Goal: Task Accomplishment & Management: Use online tool/utility

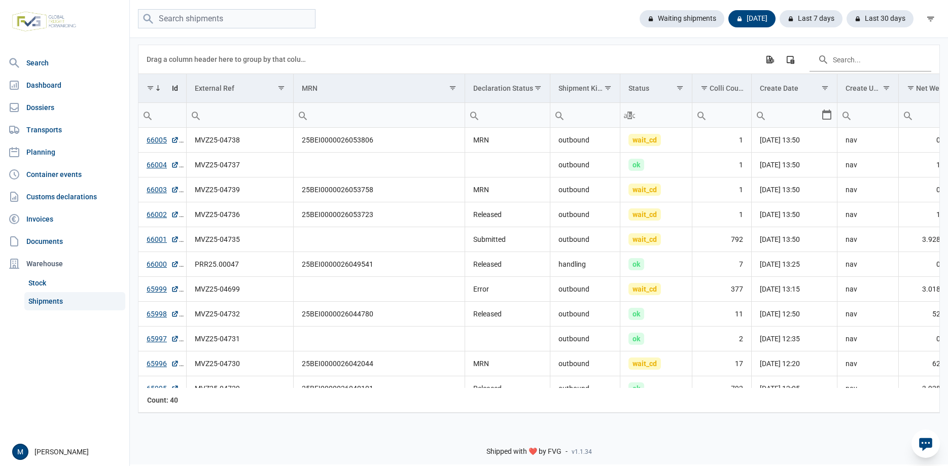
click at [71, 372] on nav "Search Dashboard Dossiers Transports Planning Container events Customs declarat…" at bounding box center [64, 245] width 129 height 385
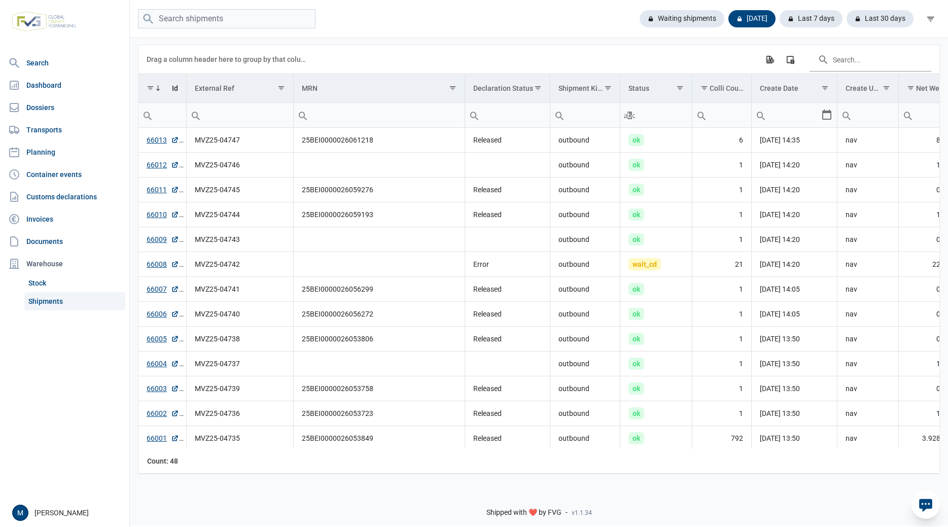
click at [68, 400] on nav "Search Dashboard Dossiers Transports Planning Container events Customs declarat…" at bounding box center [64, 276] width 129 height 446
click at [160, 267] on link "66008" at bounding box center [163, 264] width 32 height 10
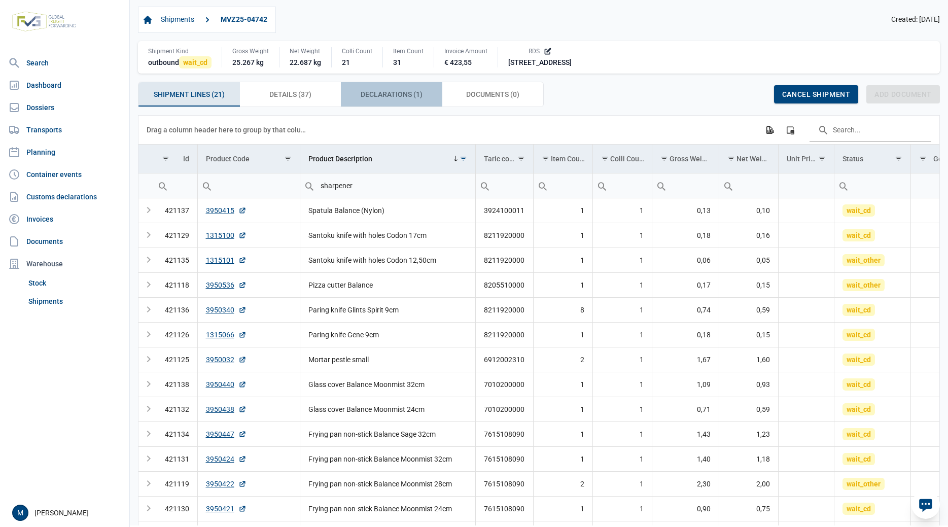
click at [389, 98] on span "Declarations (1) Declarations (1)" at bounding box center [392, 94] width 62 height 12
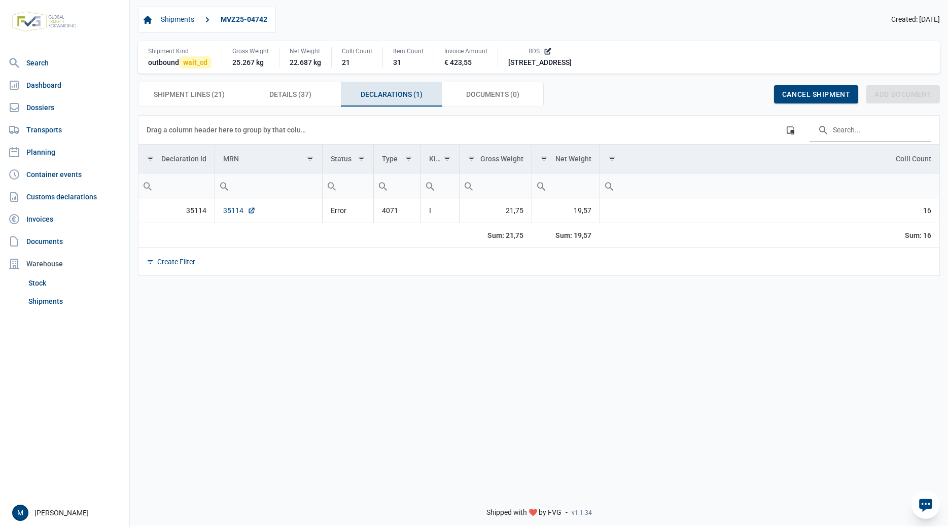
click at [229, 212] on link "35114" at bounding box center [239, 210] width 32 height 10
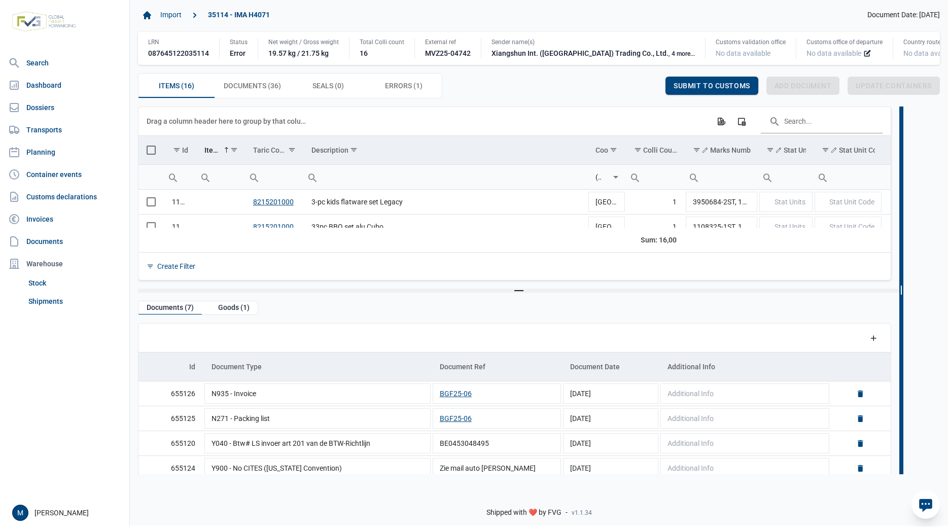
drag, startPoint x: 736, startPoint y: 269, endPoint x: 902, endPoint y: 268, distance: 166.4
click at [902, 268] on div "Split bar" at bounding box center [901, 291] width 4 height 368
click at [431, 204] on td "3-pc kids flatware set Legacy" at bounding box center [445, 202] width 284 height 25
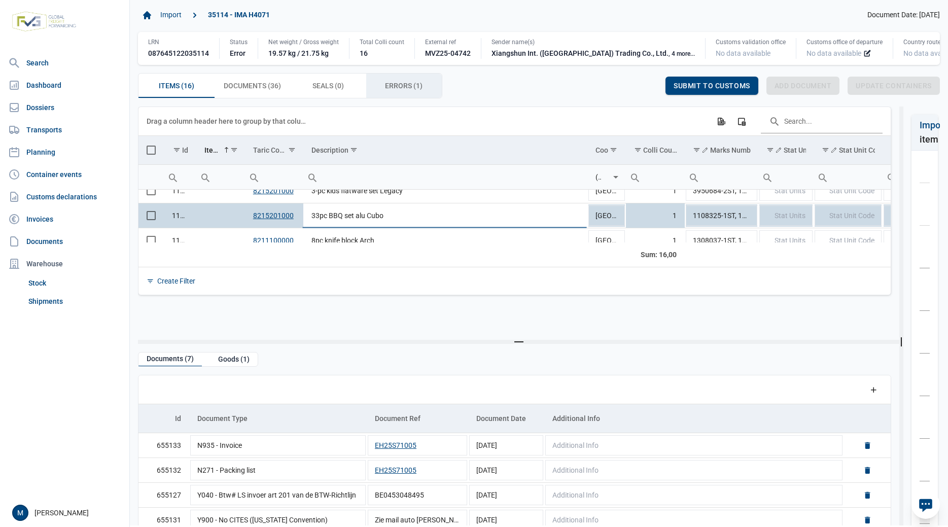
click at [394, 84] on span "Errors (1) Errors (1)" at bounding box center [404, 86] width 38 height 12
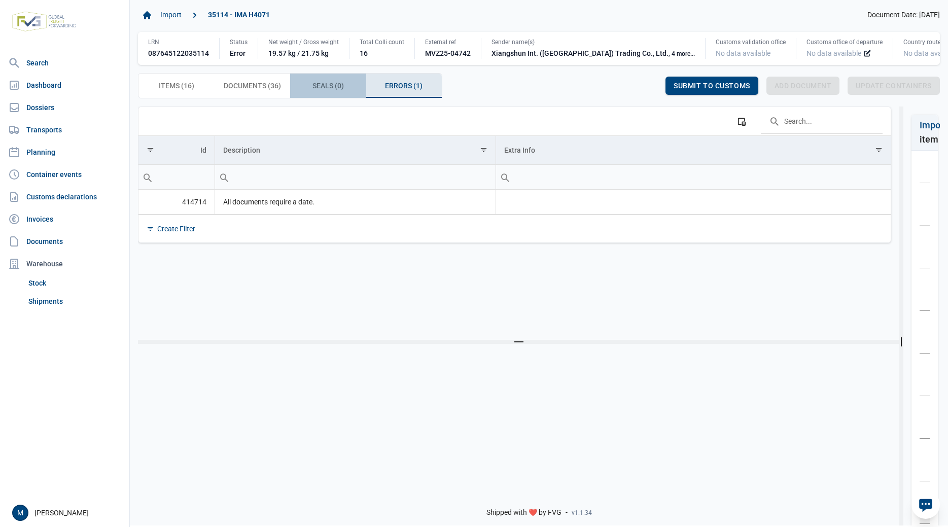
click at [342, 80] on div "Seals (0) Seals (0)" at bounding box center [328, 86] width 76 height 24
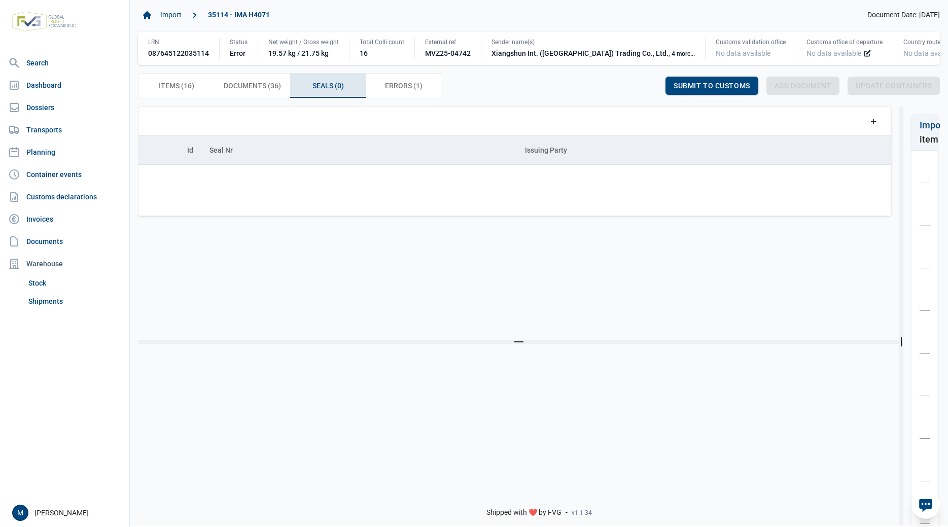
click at [401, 85] on span "Errors (1) Errors (1)" at bounding box center [404, 86] width 38 height 12
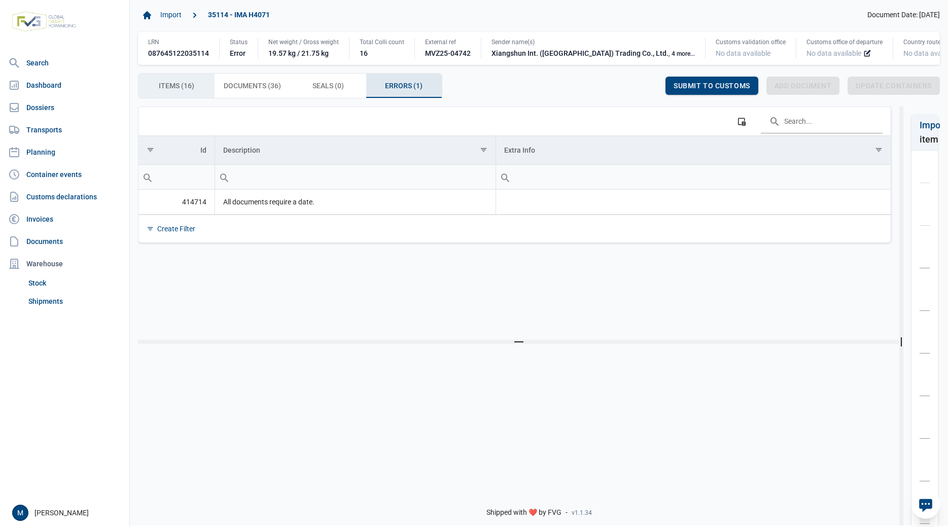
click at [175, 86] on span "Items (16) Items (16)" at bounding box center [177, 86] width 36 height 12
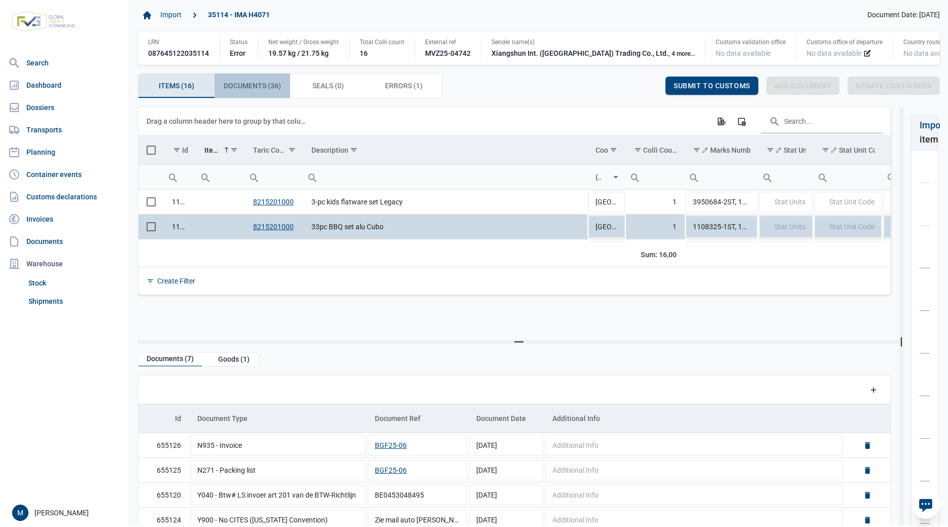
click at [245, 89] on span "Documents (36) Documents (36)" at bounding box center [252, 86] width 57 height 12
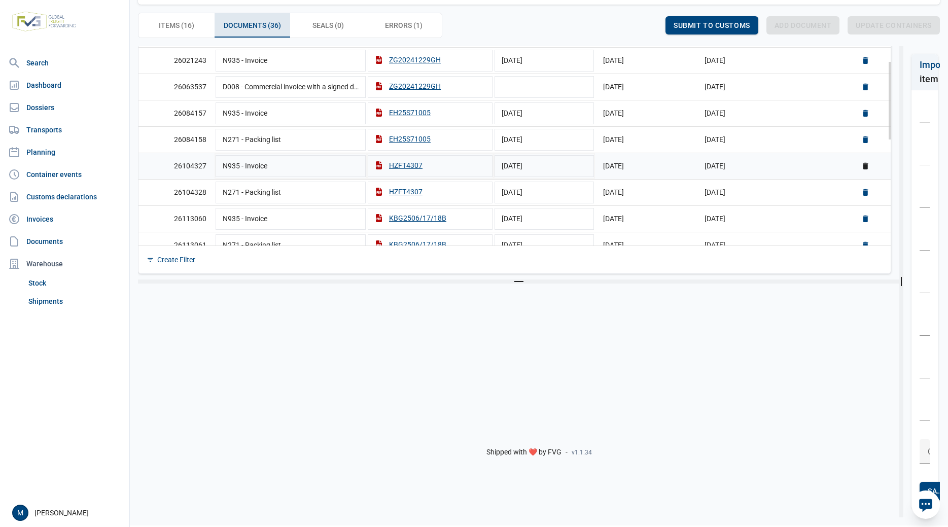
scroll to position [135, 0]
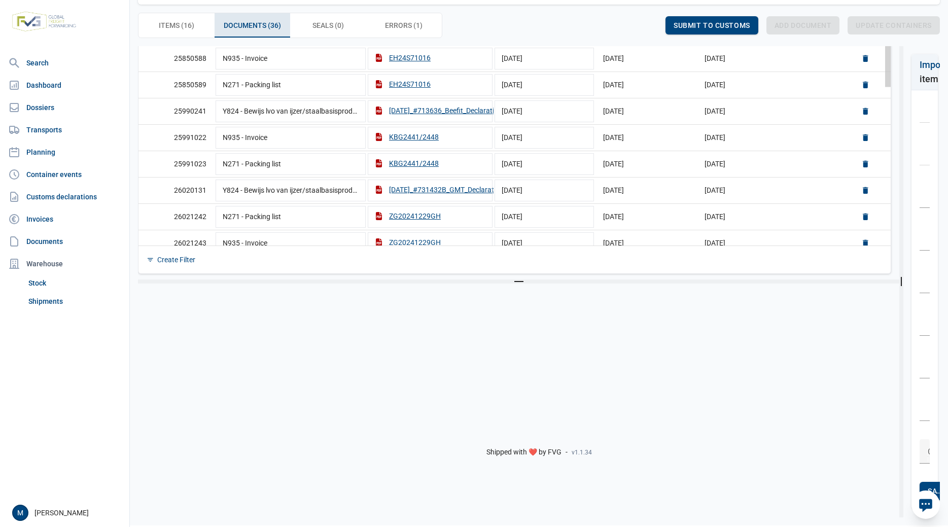
click at [890, 72] on div "Data grid with 36 rows and 6 columns" at bounding box center [888, 48] width 6 height 78
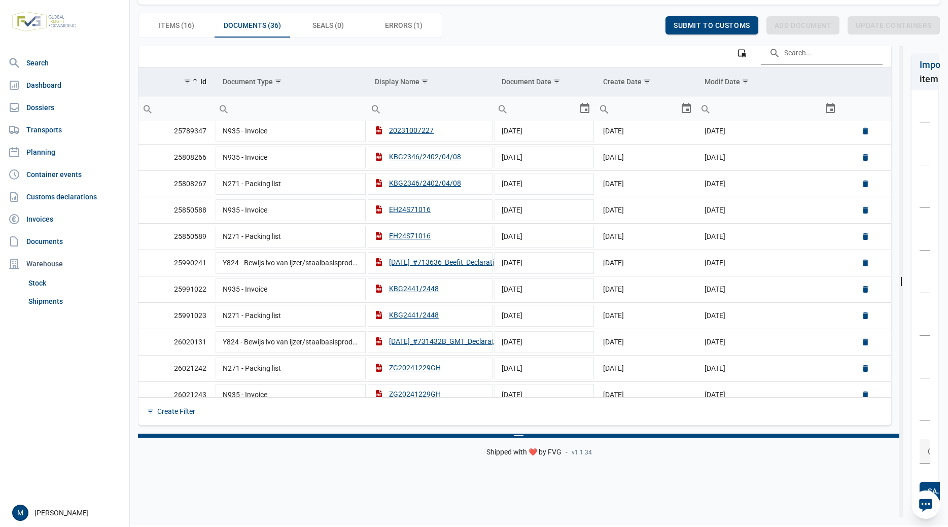
scroll to position [0, 0]
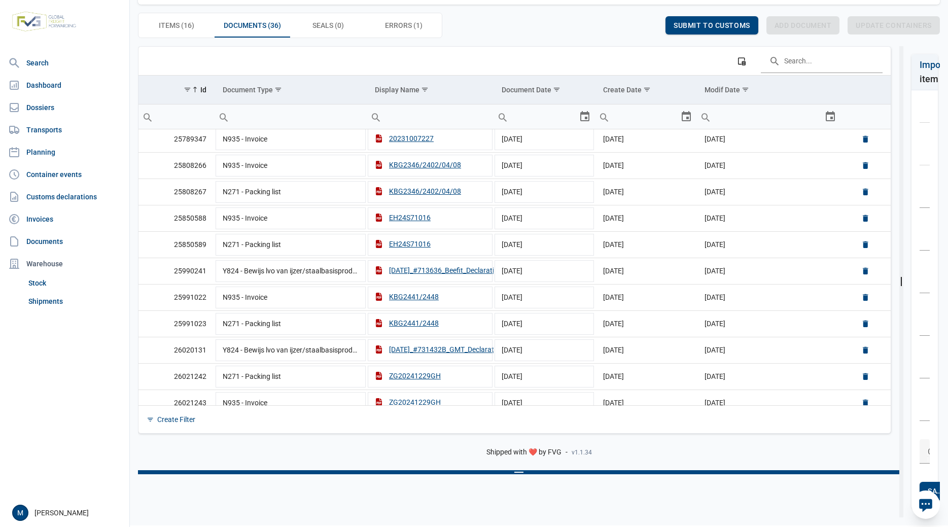
drag, startPoint x: 555, startPoint y: 282, endPoint x: 540, endPoint y: 473, distance: 191.8
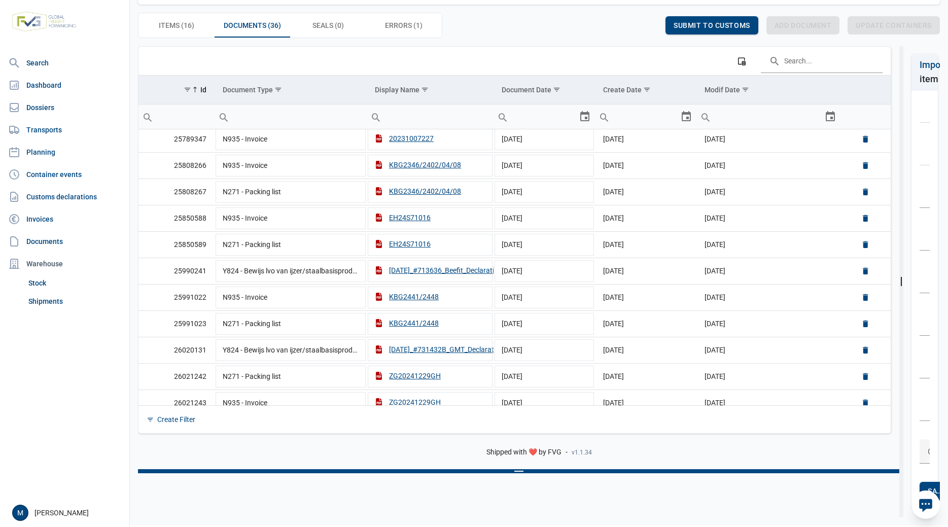
click at [540, 473] on div "Split bar" at bounding box center [518, 471] width 761 height 4
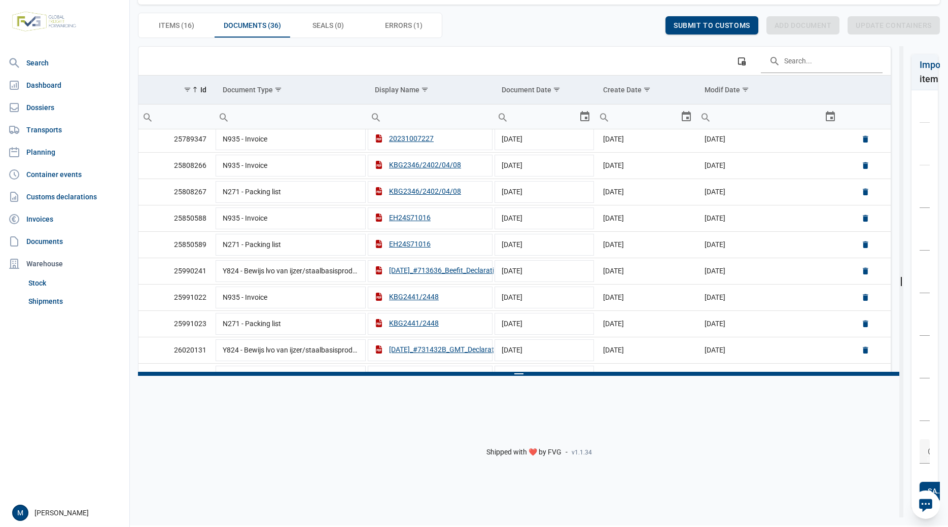
drag, startPoint x: 542, startPoint y: 472, endPoint x: 548, endPoint y: 374, distance: 98.6
click at [548, 374] on div "Split bar" at bounding box center [518, 374] width 761 height 4
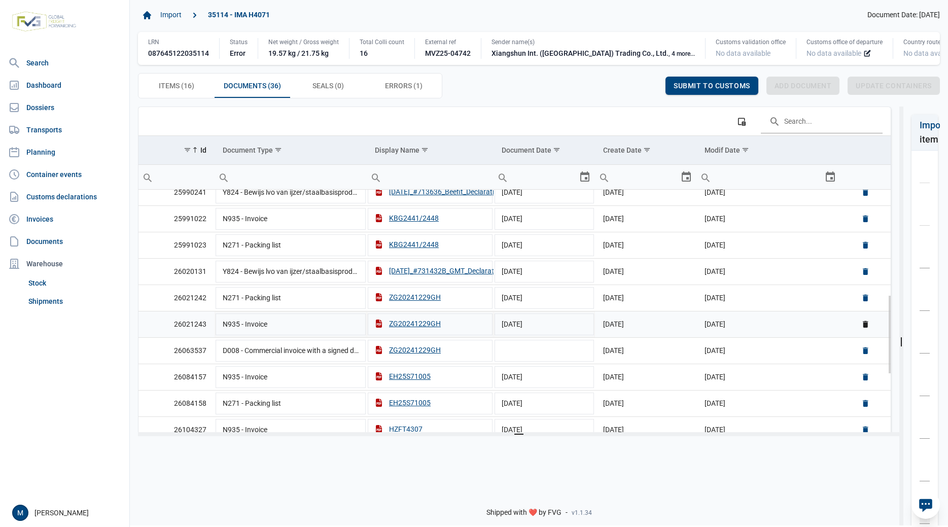
scroll to position [365, 0]
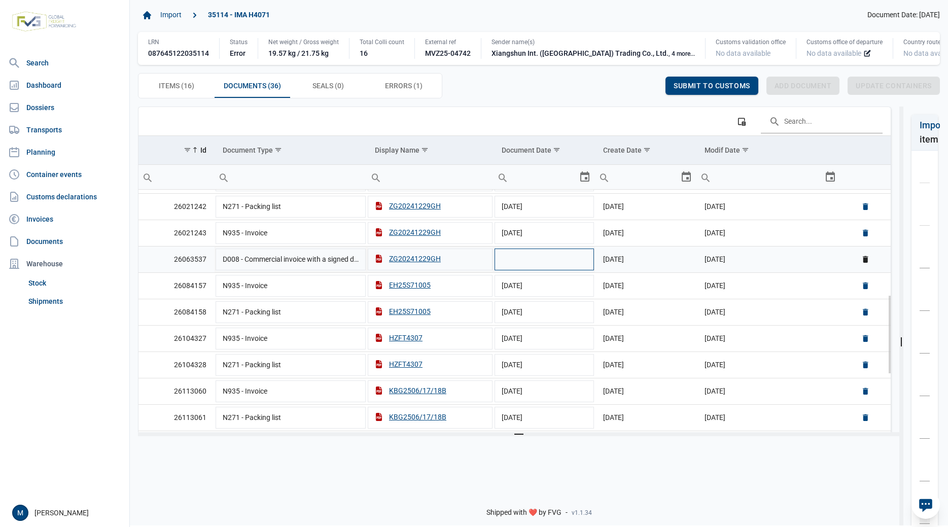
click at [561, 264] on td "Data grid with 36 rows and 6 columns" at bounding box center [544, 259] width 101 height 26
click at [583, 265] on div "Select" at bounding box center [589, 259] width 12 height 24
click at [570, 344] on span "4" at bounding box center [570, 346] width 14 height 14
type input "4-9-2025"
click at [572, 295] on td "24-02-2025" at bounding box center [544, 285] width 101 height 26
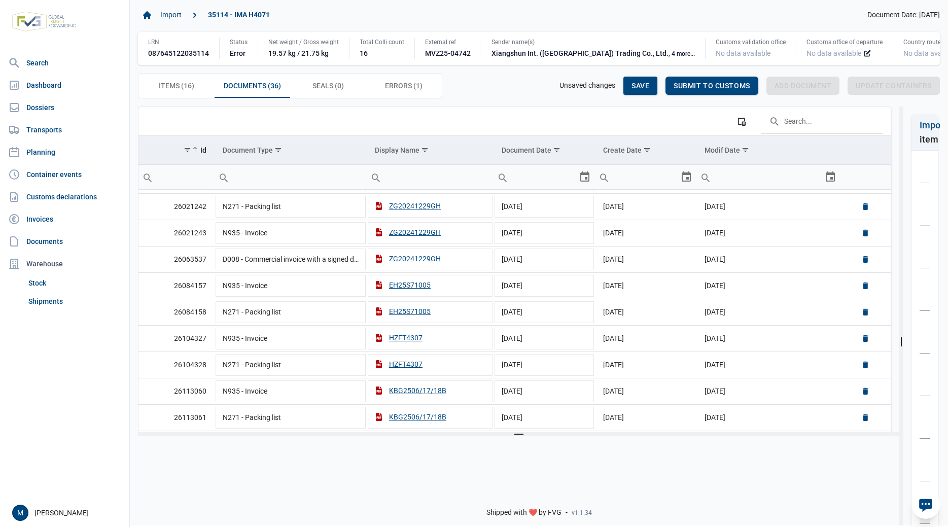
click at [53, 454] on nav "Search Dashboard Dossiers Transports Planning Container events Customs declarat…" at bounding box center [64, 276] width 129 height 446
click at [405, 264] on div "ZG20241229GH" at bounding box center [408, 259] width 66 height 10
click at [380, 263] on icon "Data grid with 36 rows and 6 columns" at bounding box center [379, 259] width 6 height 8
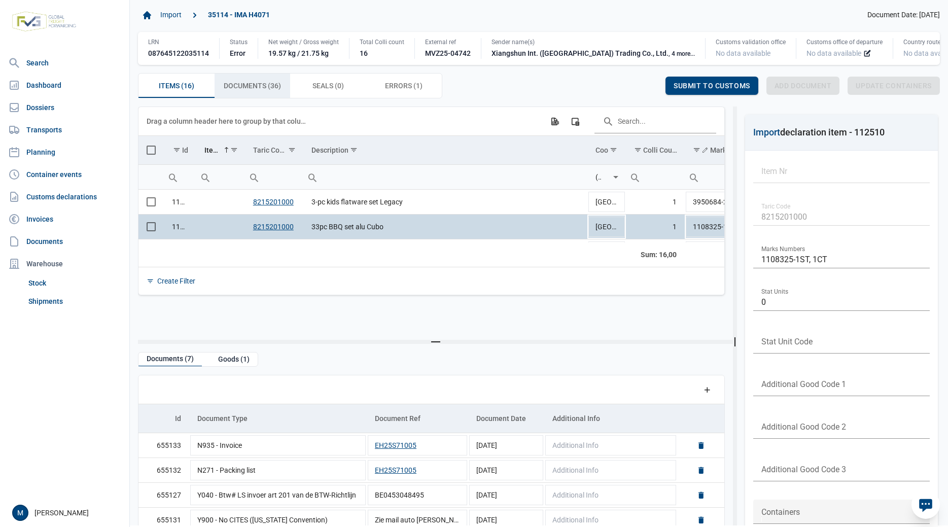
click at [262, 90] on span "Documents (36) Documents (36)" at bounding box center [252, 86] width 57 height 12
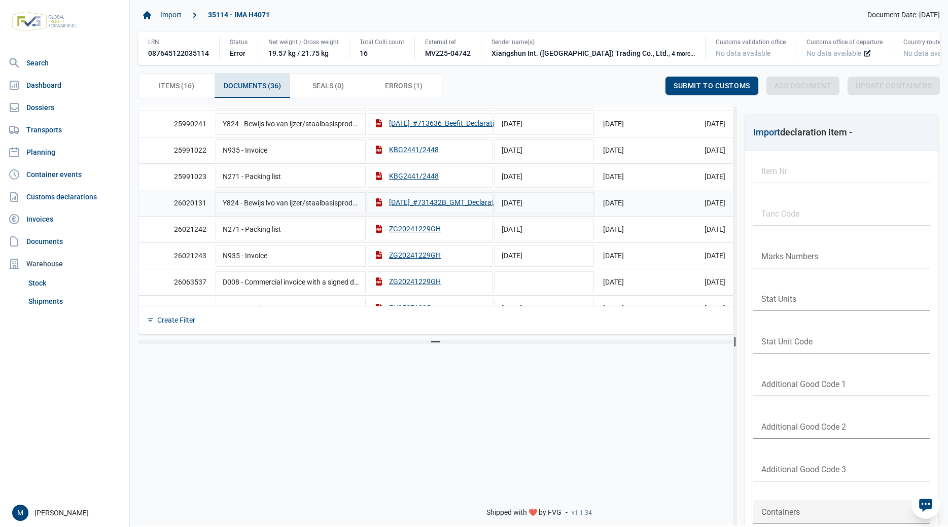
scroll to position [274, 0]
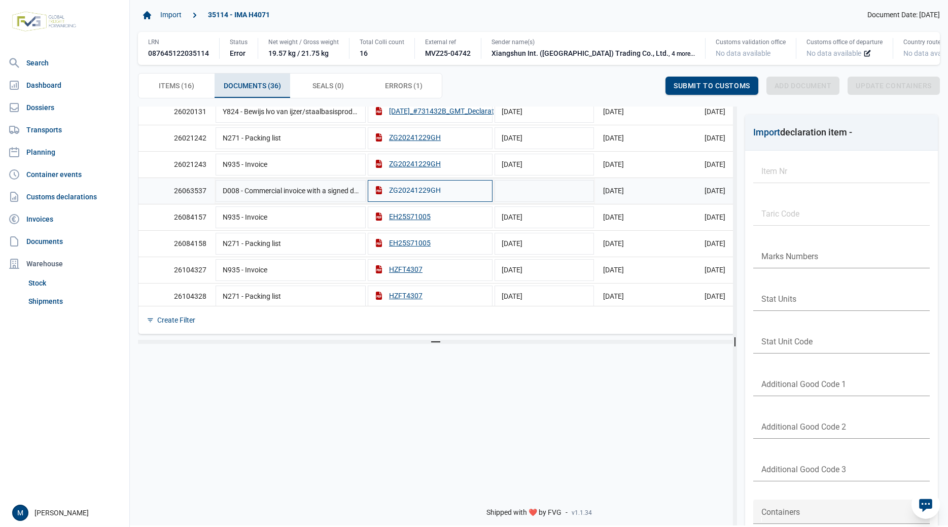
click at [406, 195] on div "ZG20241229GH" at bounding box center [408, 190] width 66 height 10
click at [527, 198] on td "Data grid with 36 rows and 6 columns" at bounding box center [544, 191] width 101 height 26
type input "[DATE]"
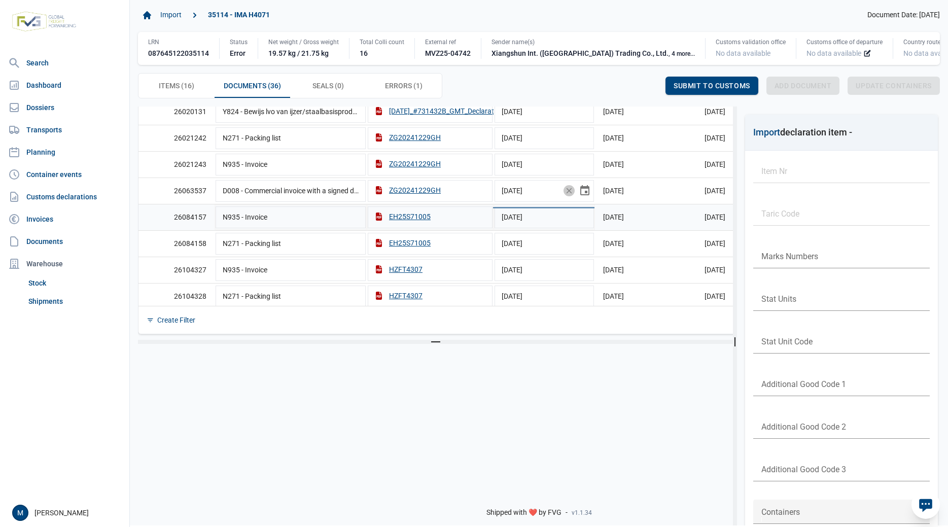
click at [176, 224] on td "26084157" at bounding box center [176, 217] width 76 height 26
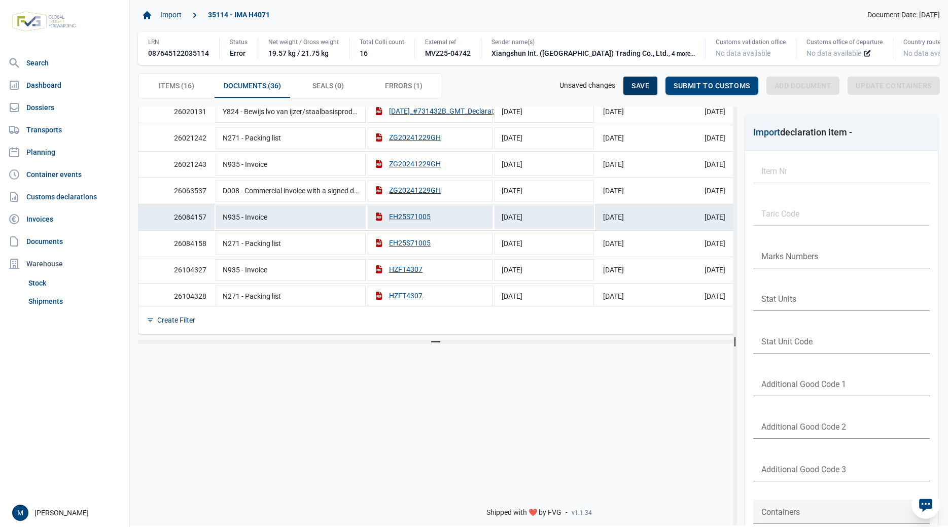
click at [638, 91] on div "Save" at bounding box center [640, 86] width 34 height 18
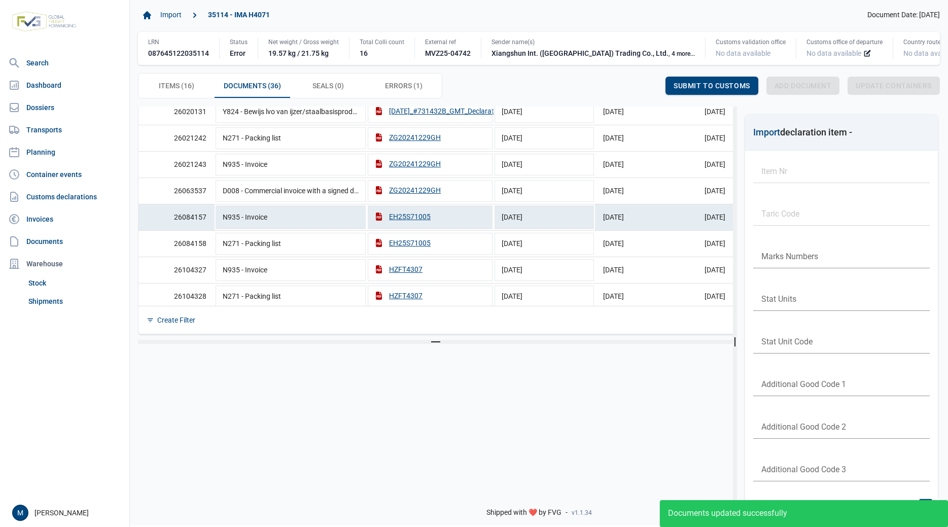
click at [283, 418] on div at bounding box center [431, 453] width 587 height 203
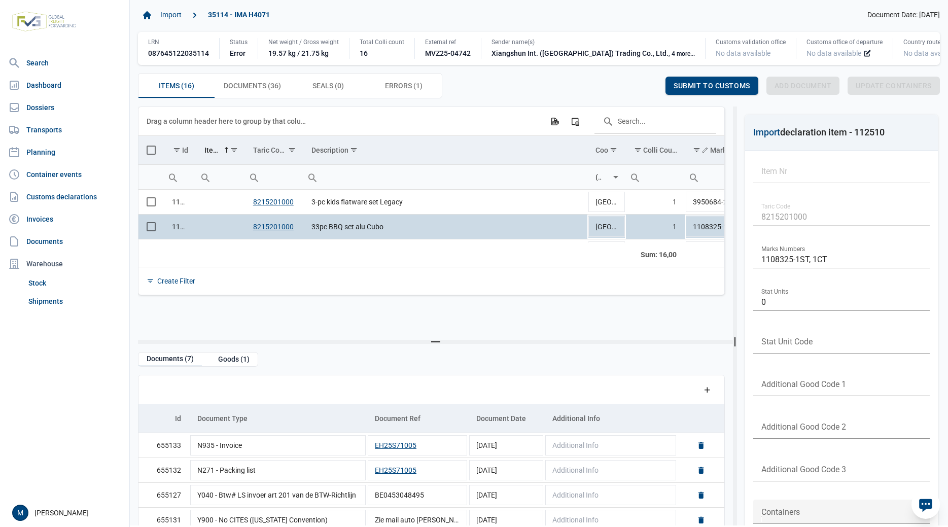
click at [403, 286] on div "Create Filter" at bounding box center [431, 281] width 586 height 28
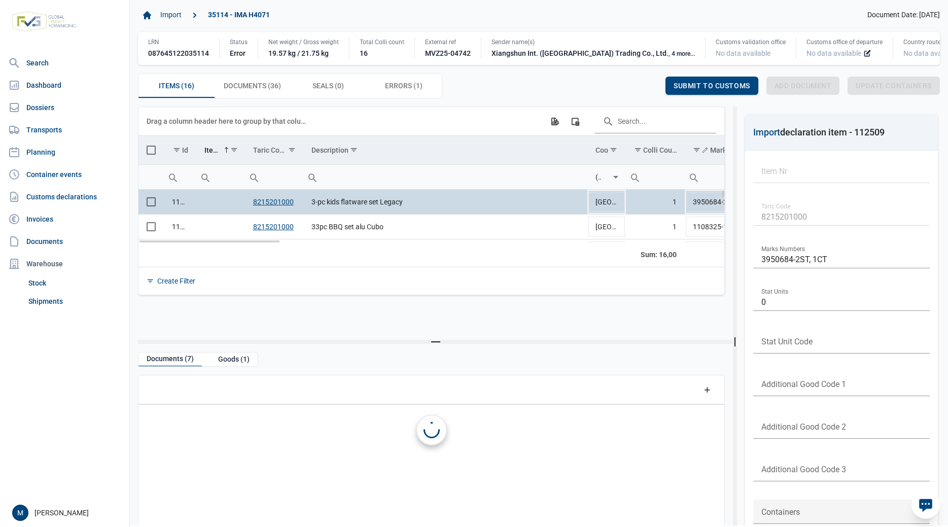
click at [492, 205] on td "3-pc kids flatware set Legacy" at bounding box center [445, 202] width 284 height 25
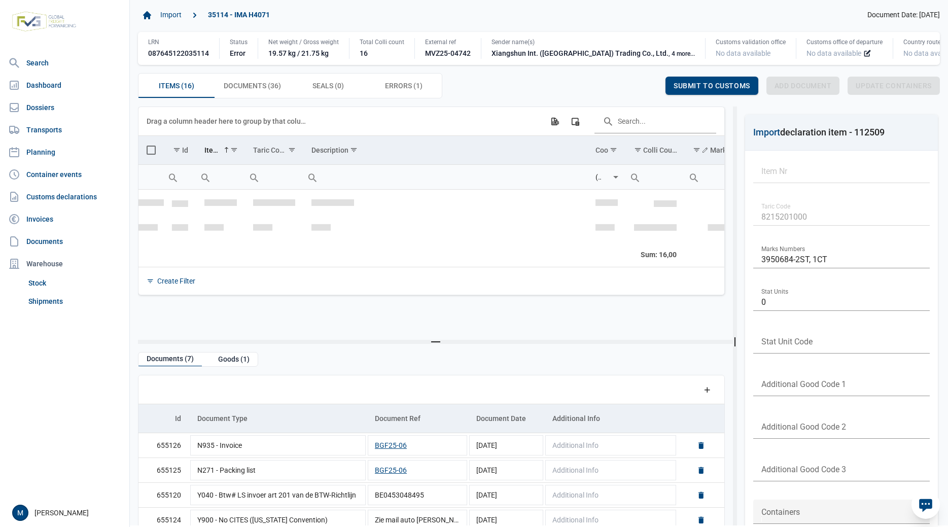
scroll to position [91, 0]
click at [448, 213] on td "Mortar pestle small" at bounding box center [445, 209] width 284 height 25
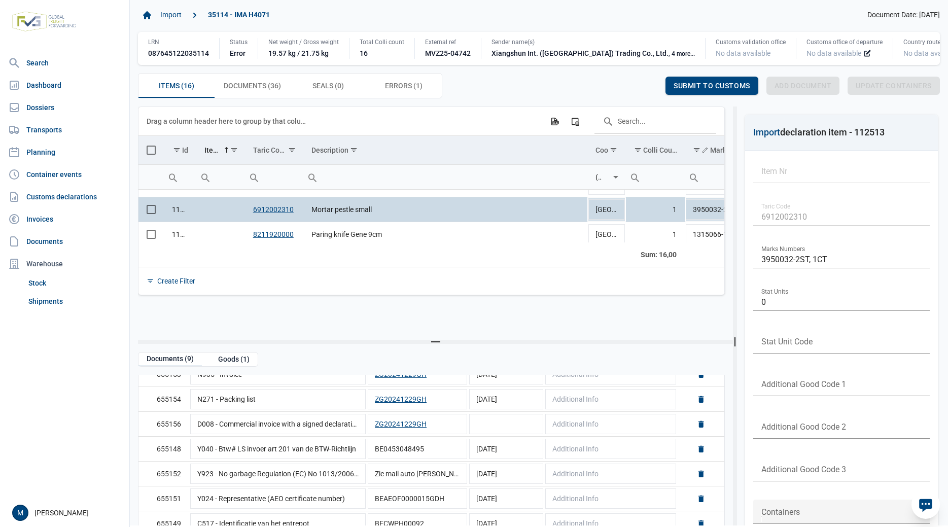
scroll to position [74, 0]
click at [521, 425] on td "Data grid with 9 rows and 5 columns" at bounding box center [506, 421] width 76 height 25
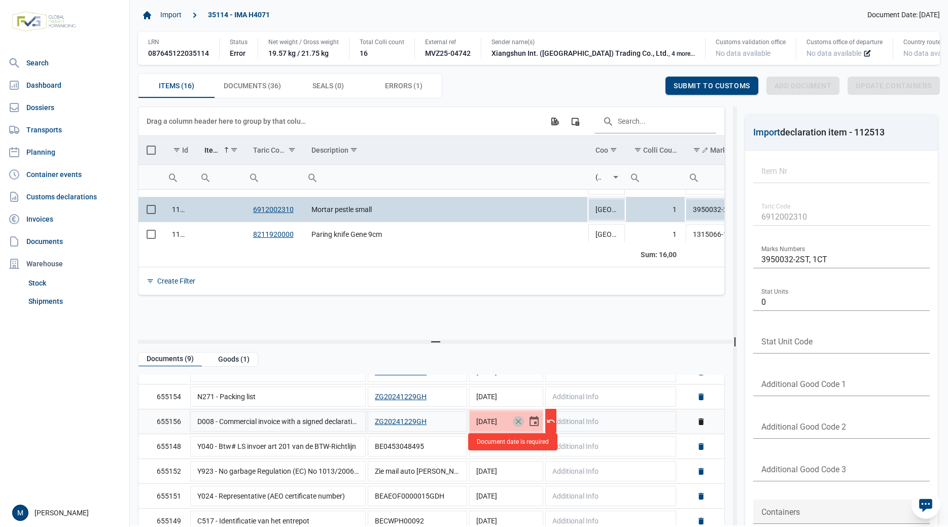
type input "[DATE]"
click at [631, 90] on span "Save" at bounding box center [640, 86] width 18 height 8
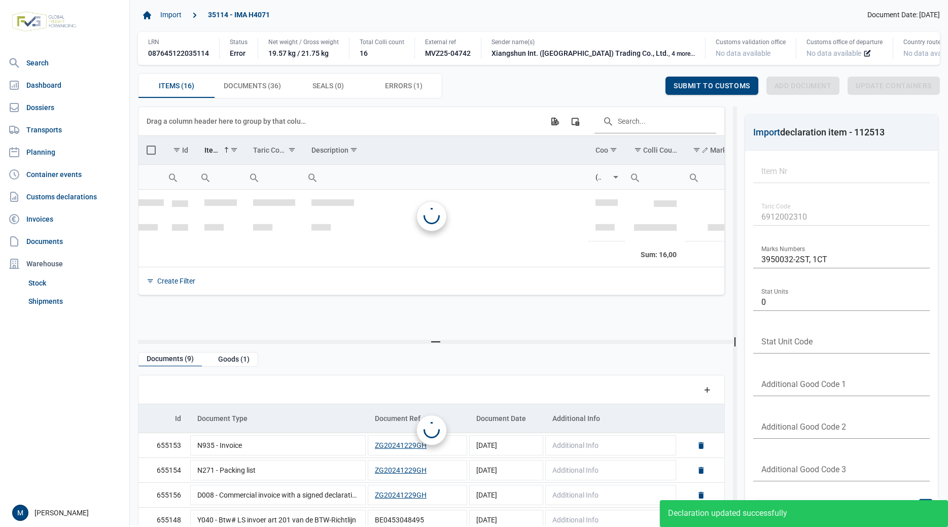
scroll to position [71, 0]
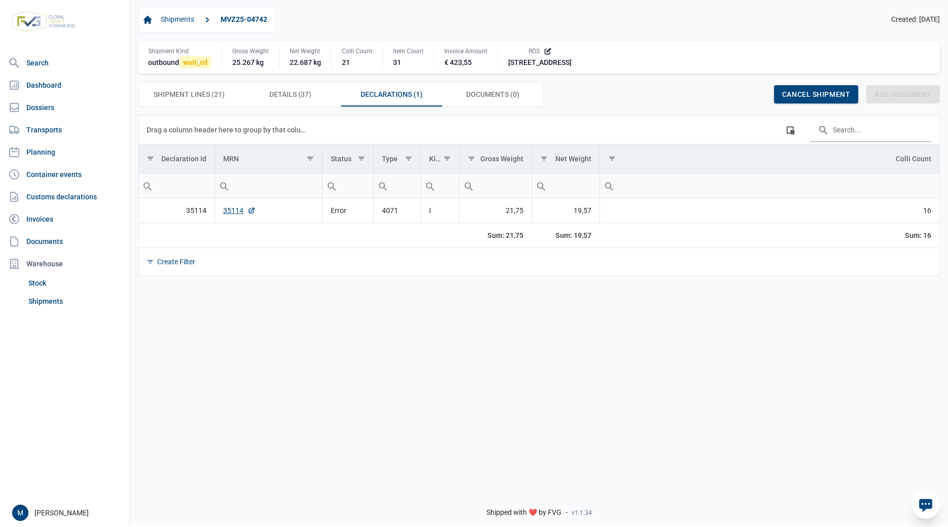
click at [338, 364] on div "Data grid with 1 rows and 8 columns Drag a column header here to group by that …" at bounding box center [539, 298] width 818 height 367
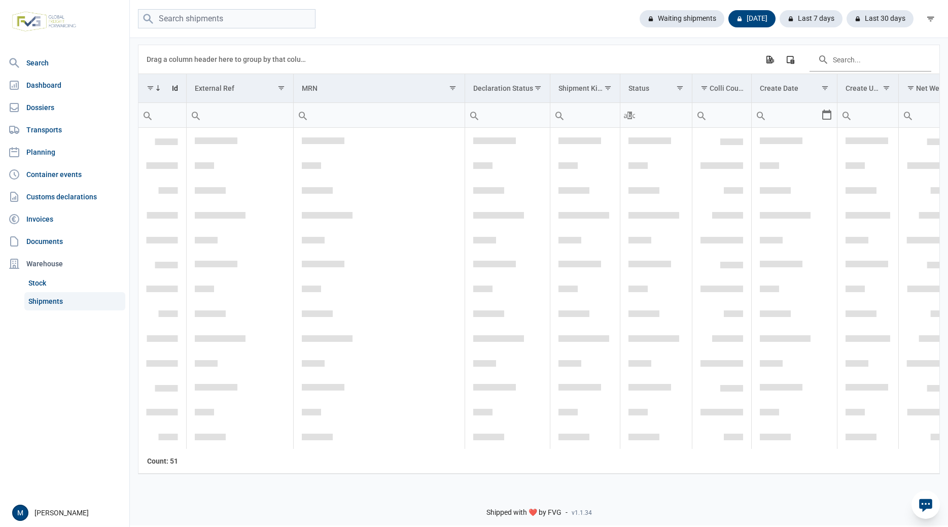
scroll to position [945, 0]
